Goal: Task Accomplishment & Management: Manage account settings

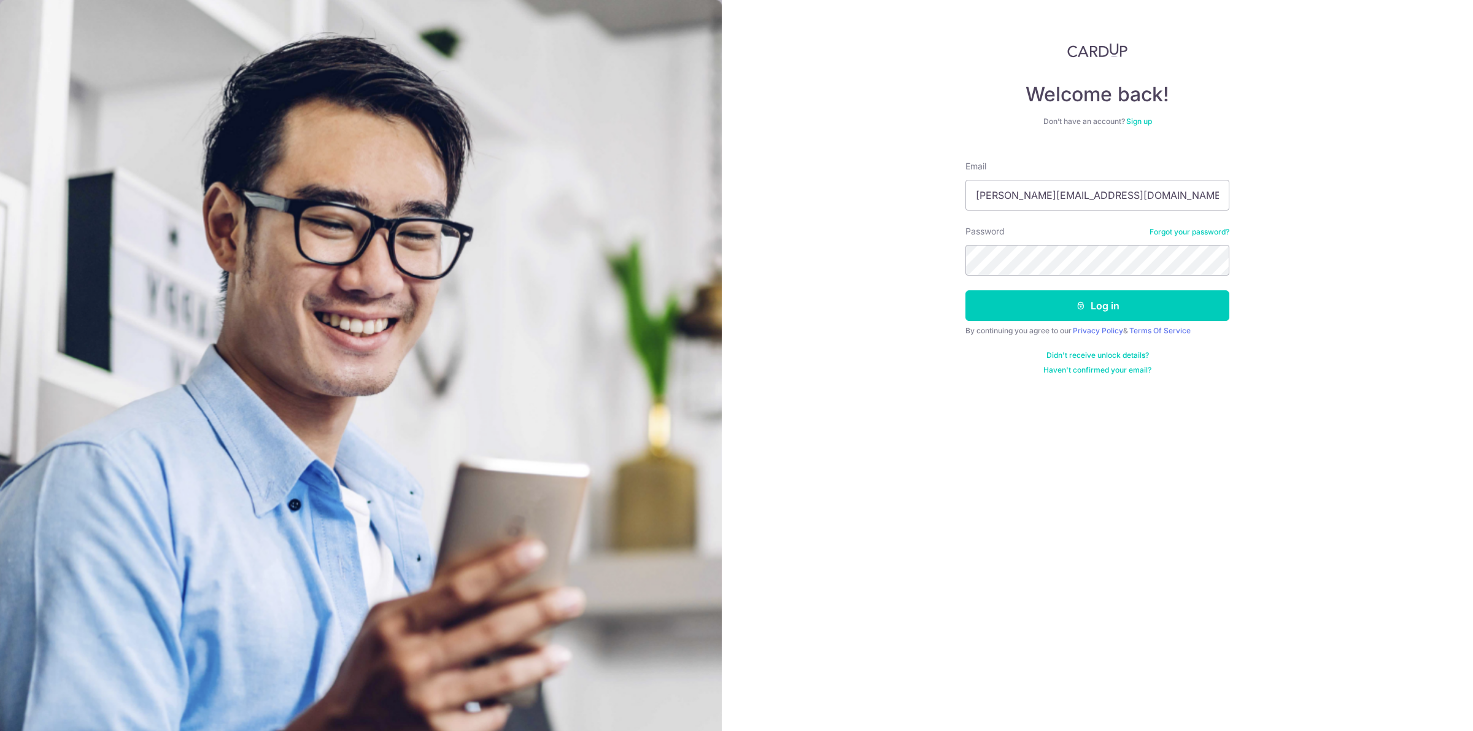
click at [1089, 179] on div "Email brian@aerov.com.sg" at bounding box center [1097, 185] width 264 height 50
click at [1080, 191] on input "brian@aerov.com.sg" at bounding box center [1097, 195] width 264 height 31
type input "[EMAIL_ADDRESS][DOMAIN_NAME]"
click at [1110, 307] on button "Log in" at bounding box center [1097, 305] width 264 height 31
